Goal: Information Seeking & Learning: Find specific page/section

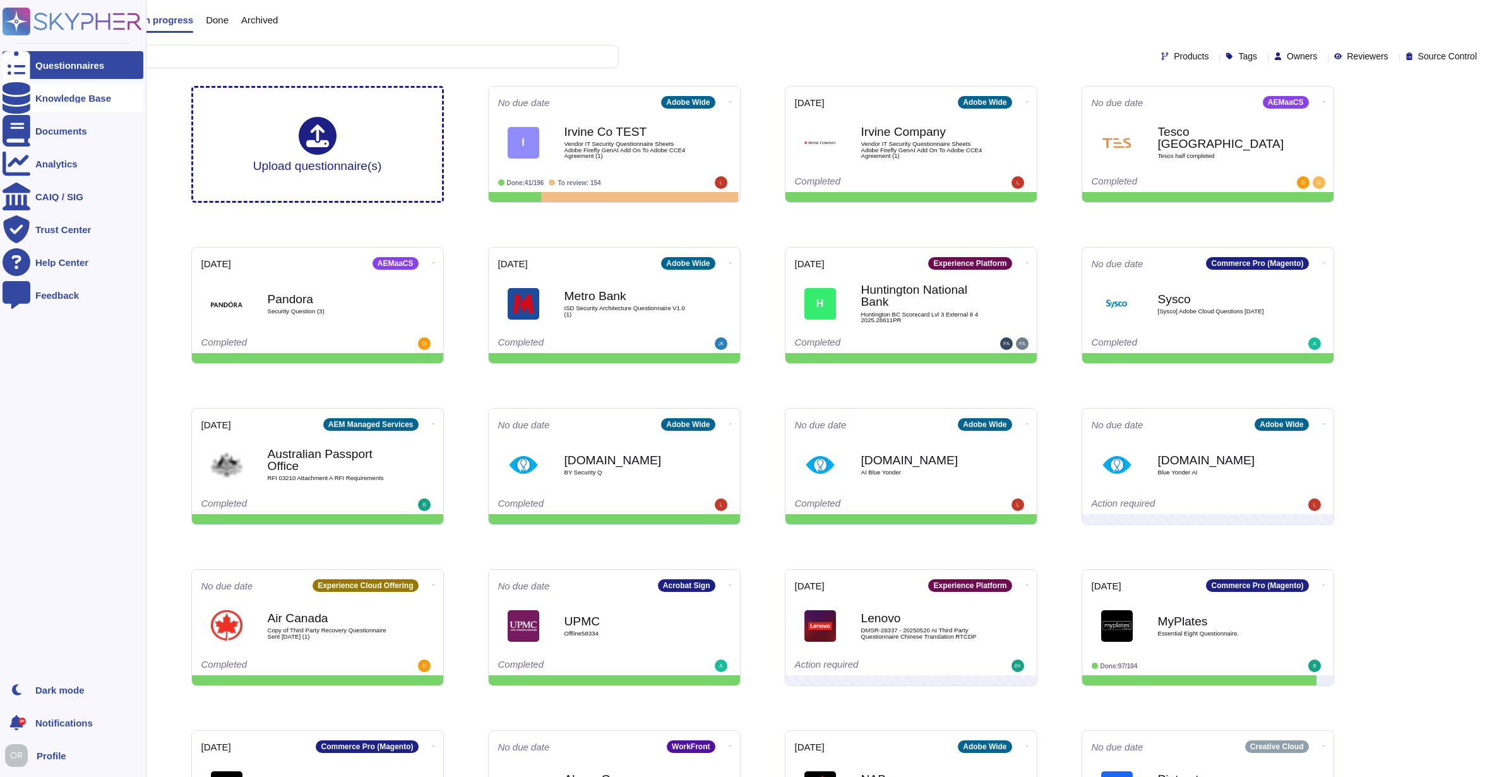
click at [22, 93] on div at bounding box center [17, 98] width 28 height 28
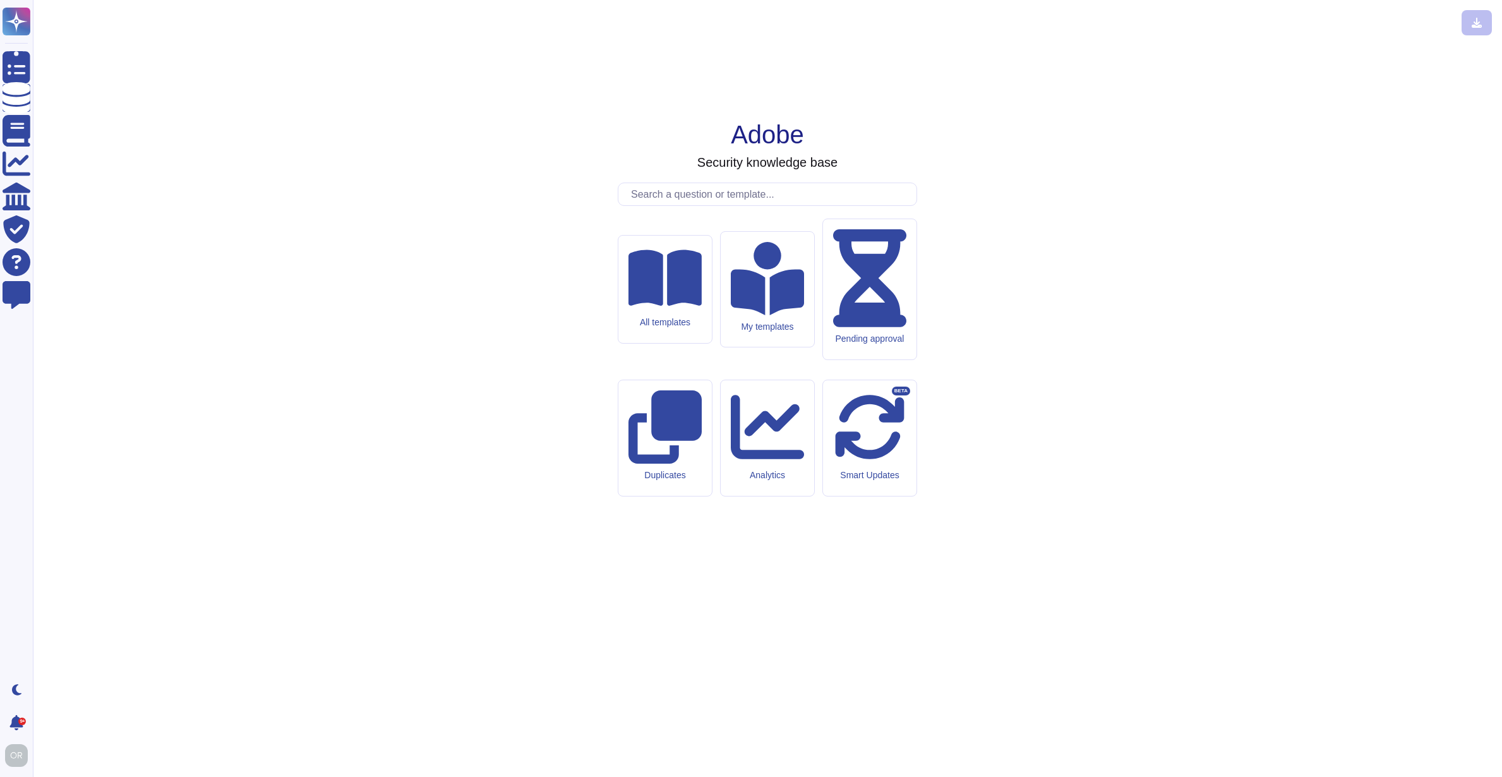
click at [732, 205] on input "text" at bounding box center [771, 194] width 292 height 22
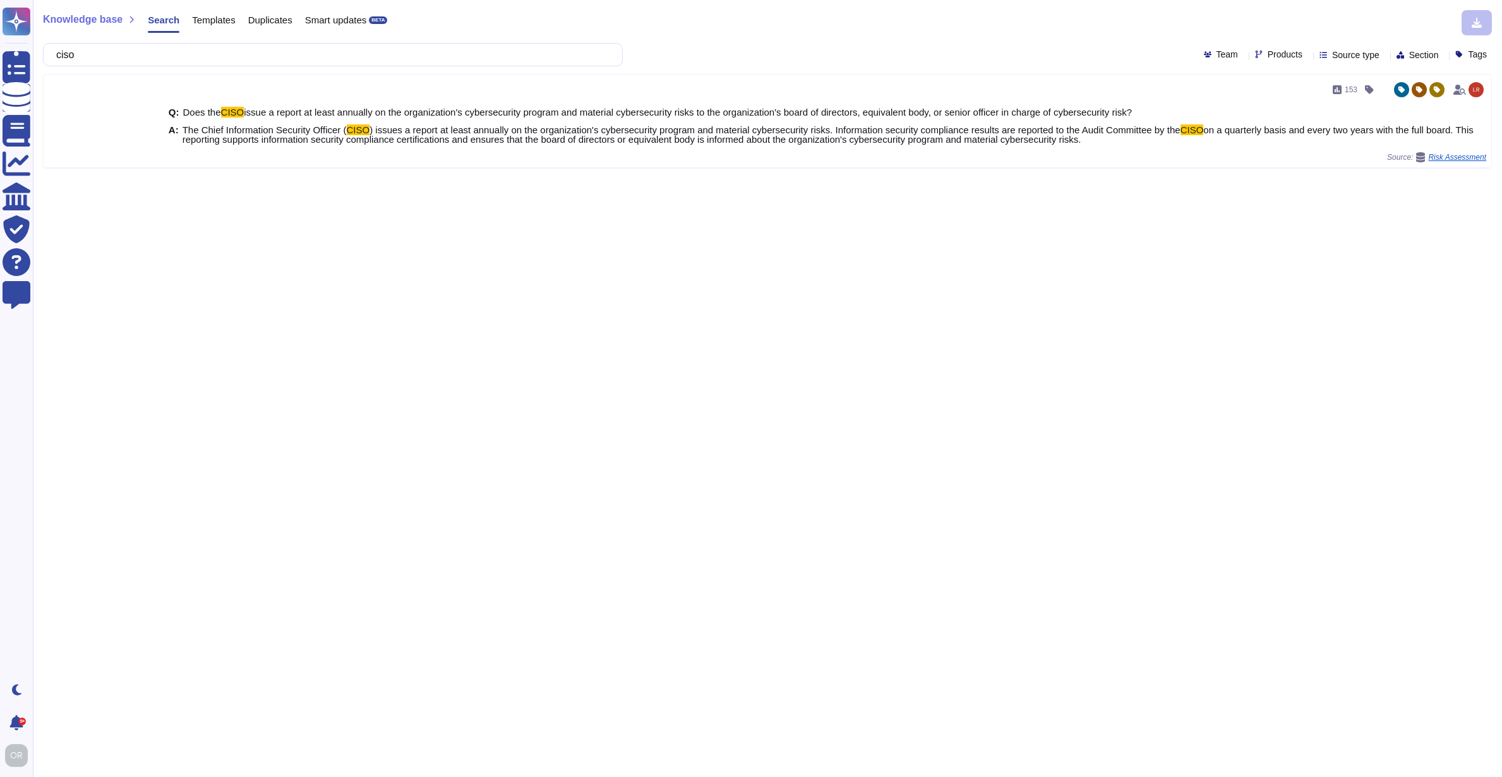
type input "ciso"
click at [203, 21] on span "Templates" at bounding box center [213, 19] width 43 height 9
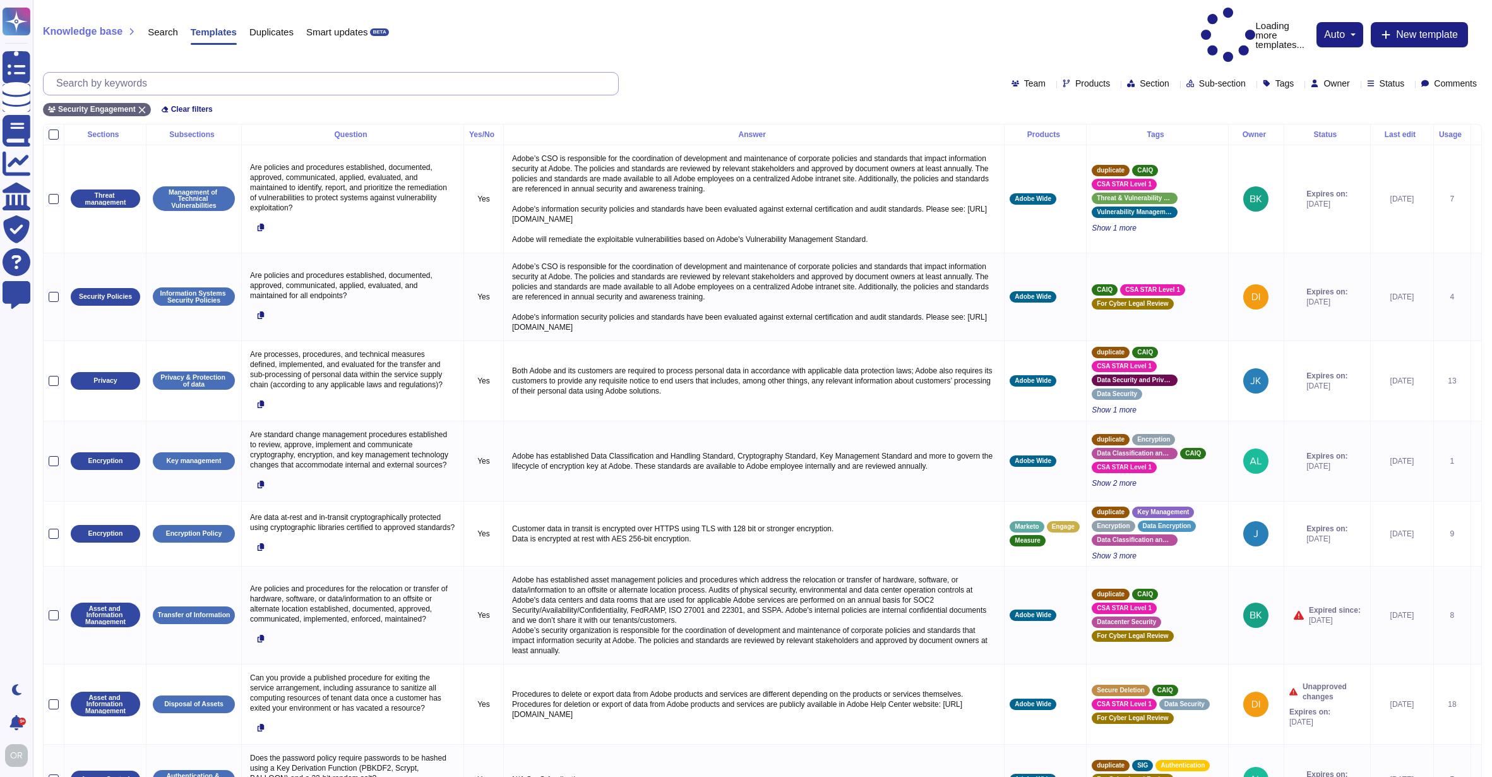
click at [156, 73] on input "text" at bounding box center [334, 84] width 568 height 22
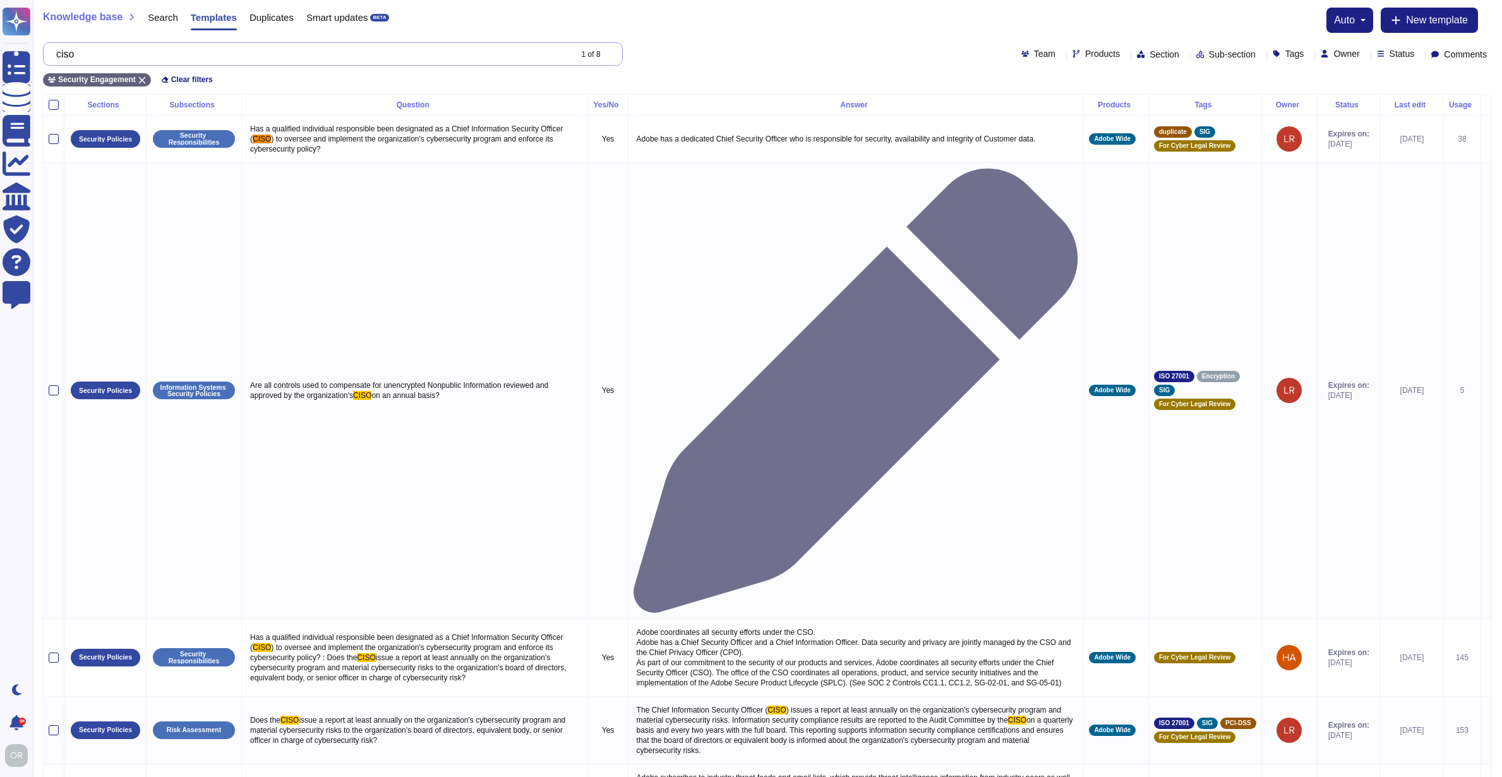
drag, startPoint x: 23, startPoint y: 71, endPoint x: 231, endPoint y: 46, distance: 208.6
click at [231, 46] on input "ciso" at bounding box center [310, 54] width 520 height 22
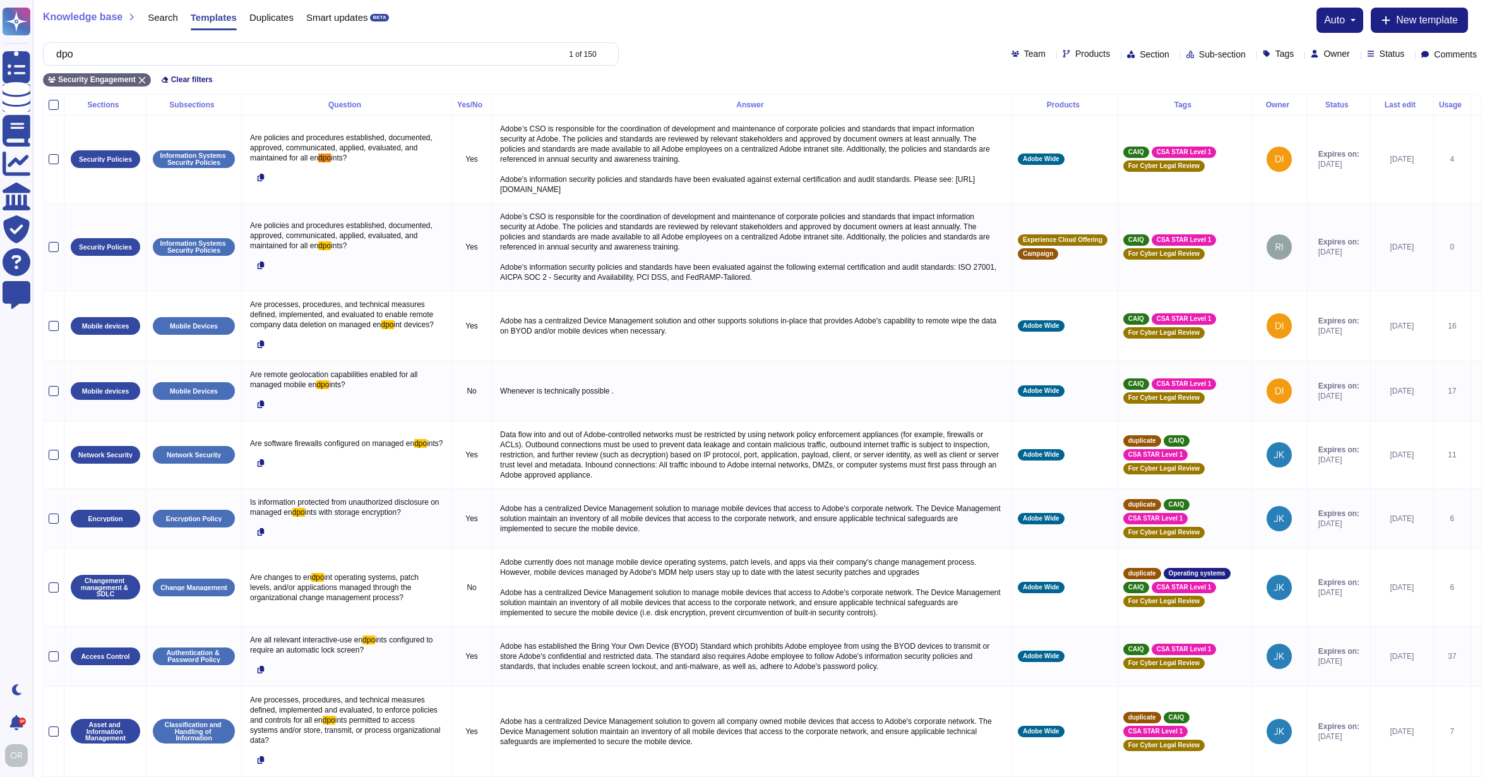
type input "dpo"
click at [162, 18] on span "Search" at bounding box center [163, 17] width 30 height 9
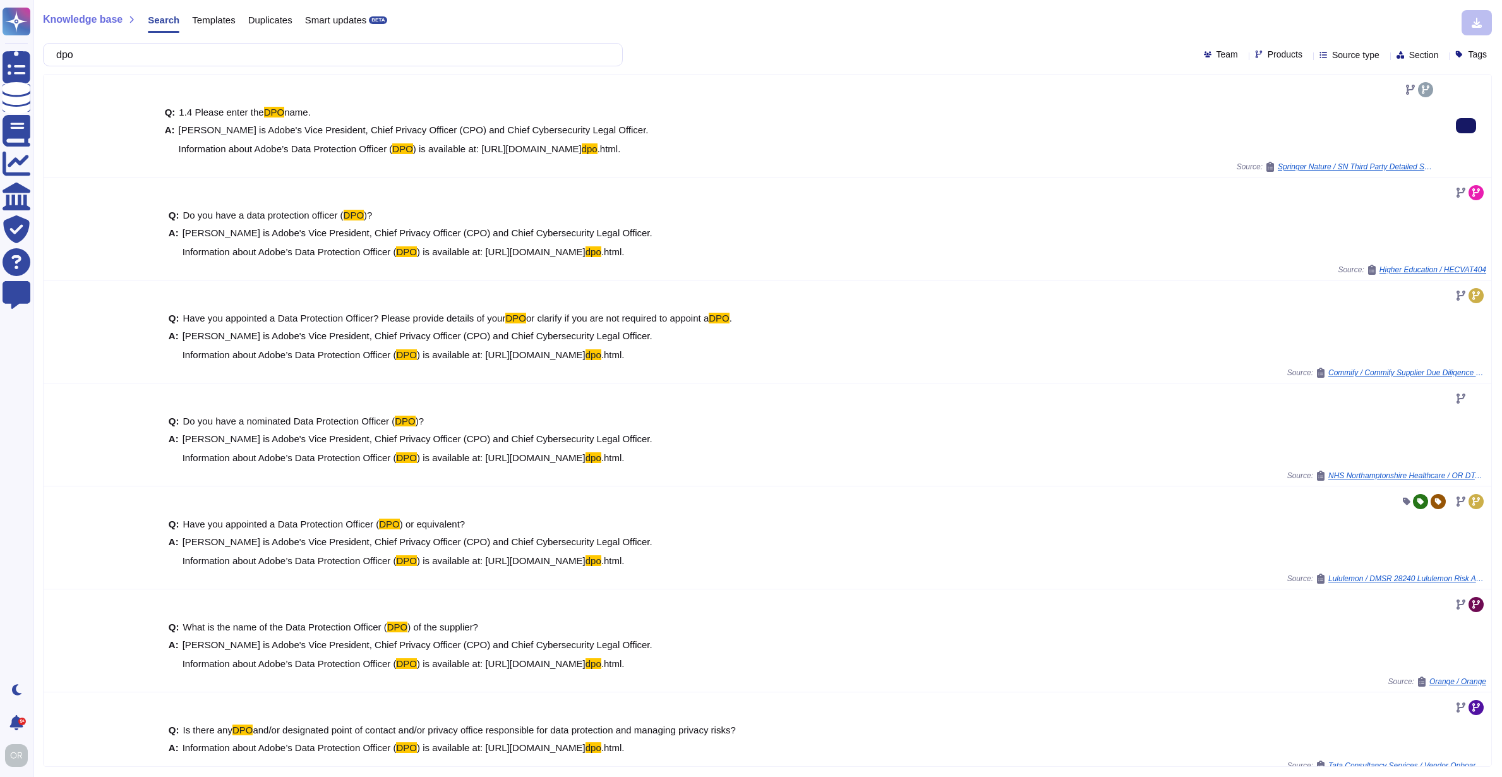
type input "dpo"
click at [1456, 125] on button at bounding box center [1466, 125] width 20 height 15
